Goal: Book appointment/travel/reservation

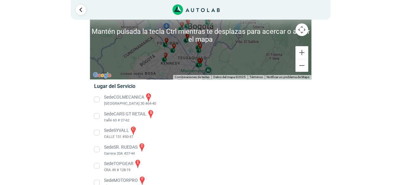
scroll to position [32, 0]
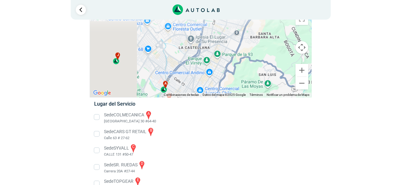
drag, startPoint x: 199, startPoint y: 58, endPoint x: 296, endPoint y: 58, distance: 97.3
click at [296, 58] on div "a b c d e f g" at bounding box center [200, 53] width 221 height 88
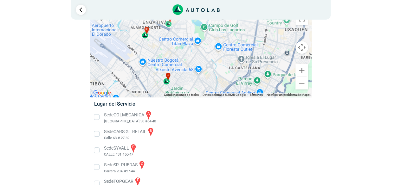
drag, startPoint x: 165, startPoint y: 63, endPoint x: 195, endPoint y: 83, distance: 35.5
click at [195, 83] on div "a b c d e f g" at bounding box center [200, 53] width 221 height 88
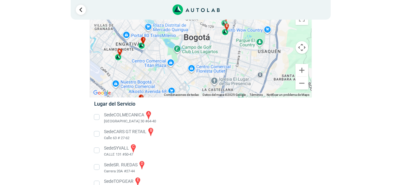
drag, startPoint x: 163, startPoint y: 53, endPoint x: 136, endPoint y: 75, distance: 34.8
click at [136, 76] on div "a b c d e f g" at bounding box center [200, 53] width 221 height 88
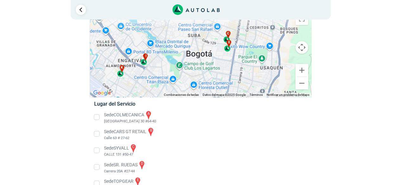
drag, startPoint x: 202, startPoint y: 60, endPoint x: 203, endPoint y: 70, distance: 10.2
click at [202, 70] on div "a b c d e f g" at bounding box center [200, 53] width 221 height 88
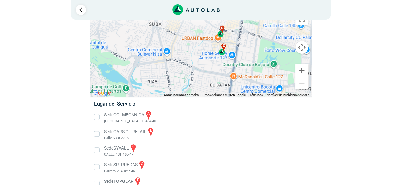
drag, startPoint x: 232, startPoint y: 52, endPoint x: 222, endPoint y: 68, distance: 19.5
click at [222, 68] on div "a b c d e f g" at bounding box center [200, 53] width 221 height 88
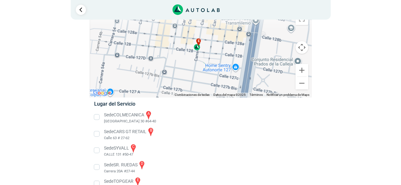
drag, startPoint x: 214, startPoint y: 48, endPoint x: 218, endPoint y: 41, distance: 8.8
click at [218, 41] on div "a b c d e f g" at bounding box center [200, 53] width 221 height 88
click at [198, 49] on div "e" at bounding box center [197, 44] width 7 height 12
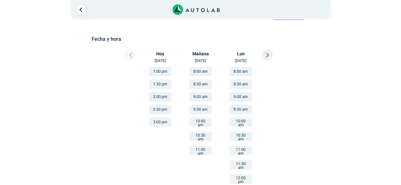
scroll to position [95, 0]
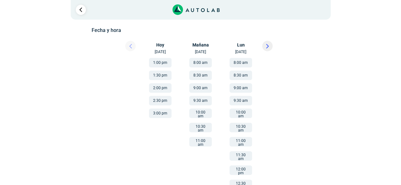
click at [200, 139] on button "11:00 am" at bounding box center [200, 142] width 22 height 10
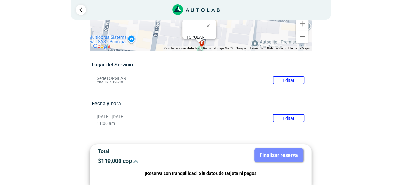
scroll to position [32, 0]
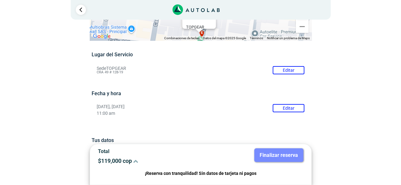
click at [132, 164] on p "$ 119,000 cop" at bounding box center [147, 161] width 98 height 7
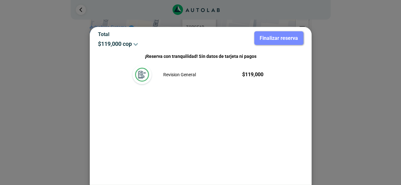
click at [370, 99] on div at bounding box center [200, 92] width 401 height 185
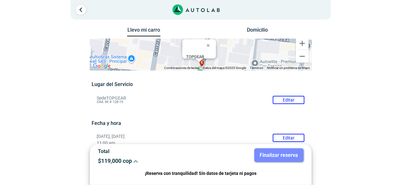
scroll to position [0, 0]
